Goal: Download file/media

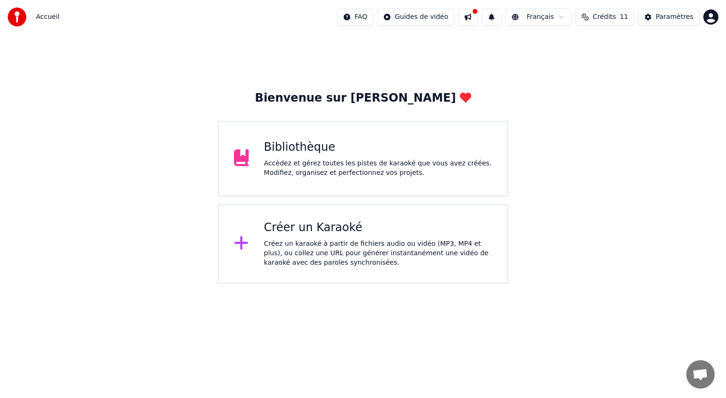
click at [304, 174] on div "Accédez et gérez toutes les pistes de karaoké que vous avez créées. Modifiez, o…" at bounding box center [378, 168] width 228 height 19
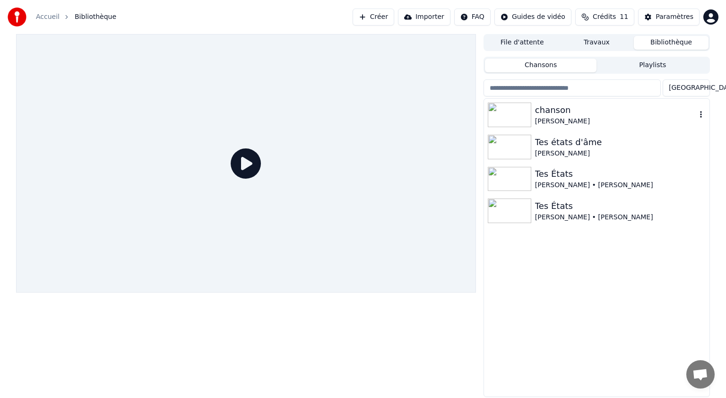
click at [699, 114] on icon "button" at bounding box center [700, 115] width 9 height 8
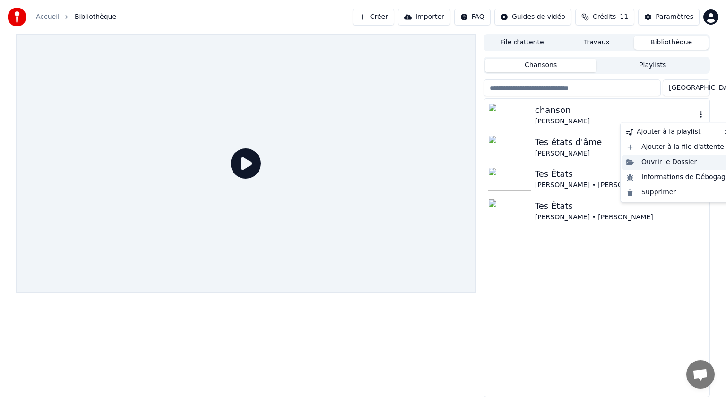
click at [643, 165] on div "Ouvrir le Dossier" at bounding box center [677, 162] width 111 height 15
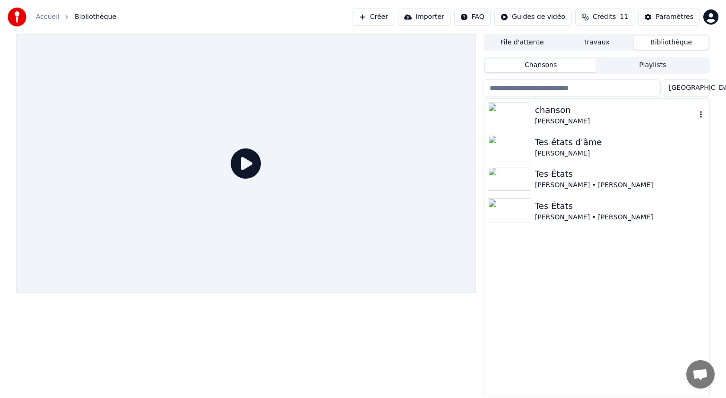
click at [559, 111] on div "chanson" at bounding box center [615, 109] width 161 height 13
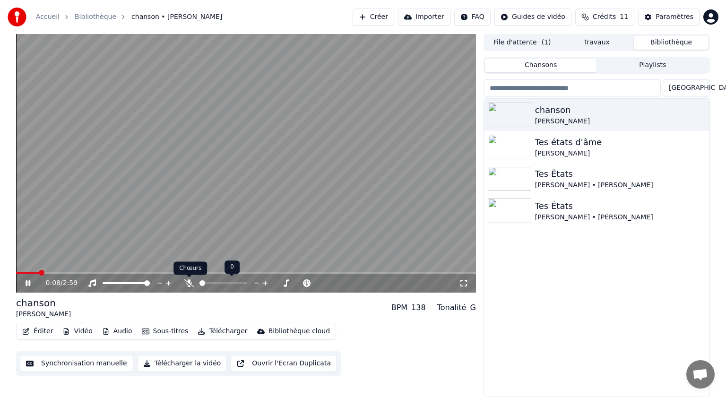
click at [184, 284] on icon at bounding box center [188, 283] width 9 height 8
click at [466, 285] on icon at bounding box center [463, 283] width 7 height 7
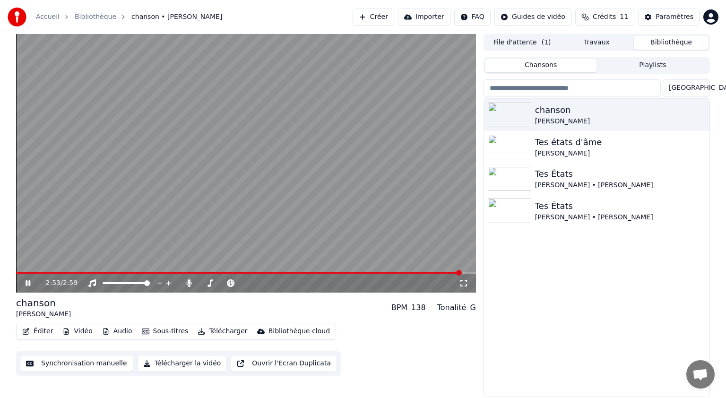
drag, startPoint x: 85, startPoint y: 231, endPoint x: 89, endPoint y: 224, distance: 8.0
click at [85, 231] on video at bounding box center [246, 163] width 460 height 258
click at [26, 284] on icon at bounding box center [28, 283] width 6 height 7
click at [19, 272] on span at bounding box center [240, 273] width 448 height 2
click at [30, 284] on icon at bounding box center [35, 283] width 22 height 8
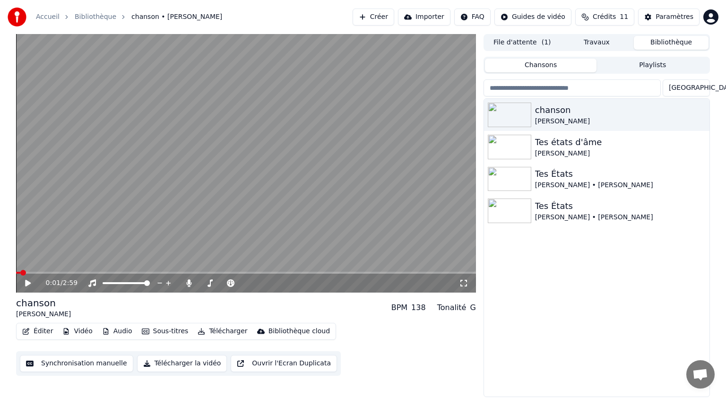
click at [30, 282] on icon at bounding box center [28, 283] width 6 height 7
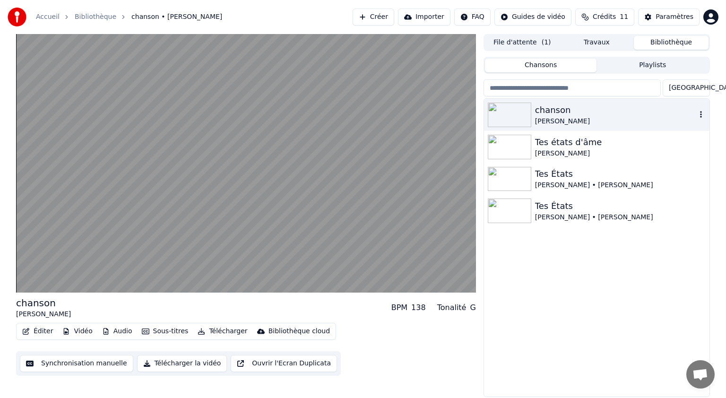
click at [700, 113] on icon "button" at bounding box center [700, 115] width 9 height 8
click at [611, 266] on div "chanson [PERSON_NAME] états d'âme [PERSON_NAME] États [PERSON_NAME] • [PERSON_N…" at bounding box center [596, 248] width 225 height 298
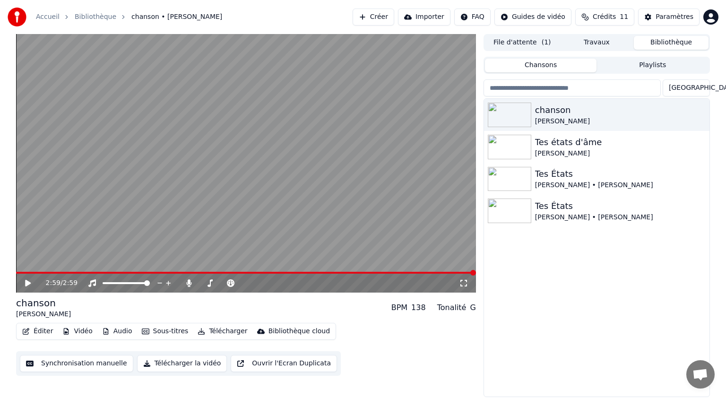
click at [223, 331] on button "Télécharger" at bounding box center [222, 331] width 57 height 13
click at [181, 365] on button "Télécharger la vidéo" at bounding box center [182, 363] width 90 height 17
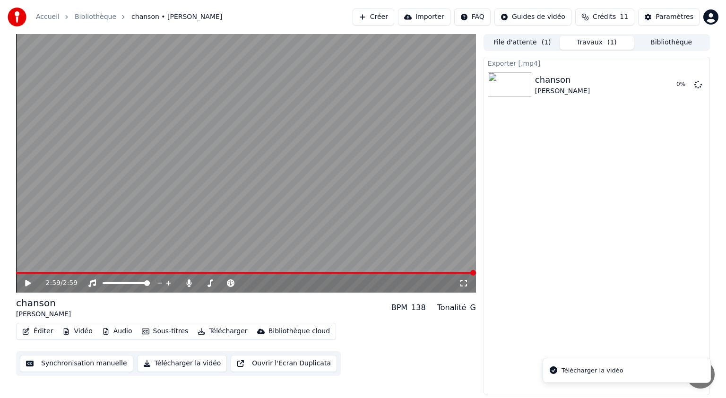
click at [581, 374] on div "Télécharger la vidéo" at bounding box center [592, 370] width 62 height 9
click at [224, 329] on button "Télécharger" at bounding box center [222, 331] width 57 height 13
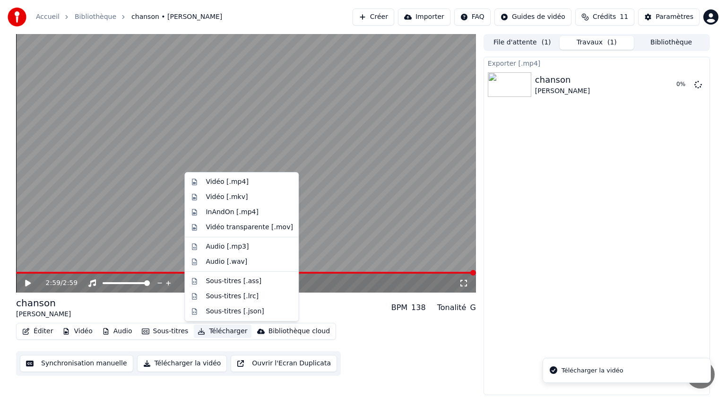
click at [198, 331] on icon "button" at bounding box center [201, 331] width 7 height 7
click at [231, 178] on div "Vidéo [.mp4]" at bounding box center [227, 181] width 43 height 9
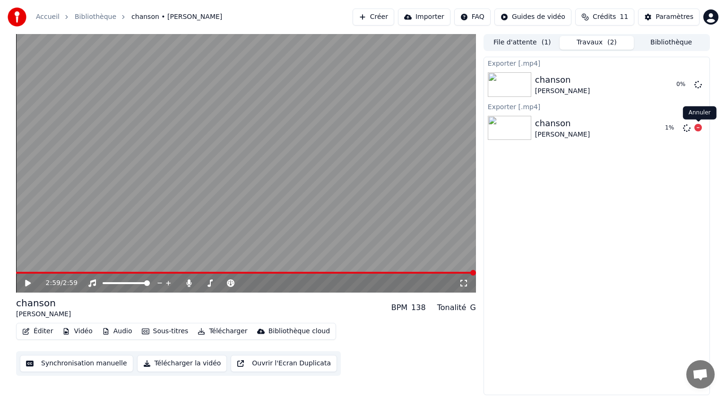
click at [699, 127] on icon at bounding box center [698, 128] width 8 height 8
click at [698, 131] on icon at bounding box center [698, 128] width 8 height 8
click at [697, 129] on icon at bounding box center [698, 128] width 8 height 8
click at [676, 85] on button "Afficher" at bounding box center [670, 84] width 42 height 17
